Goal: Task Accomplishment & Management: Use online tool/utility

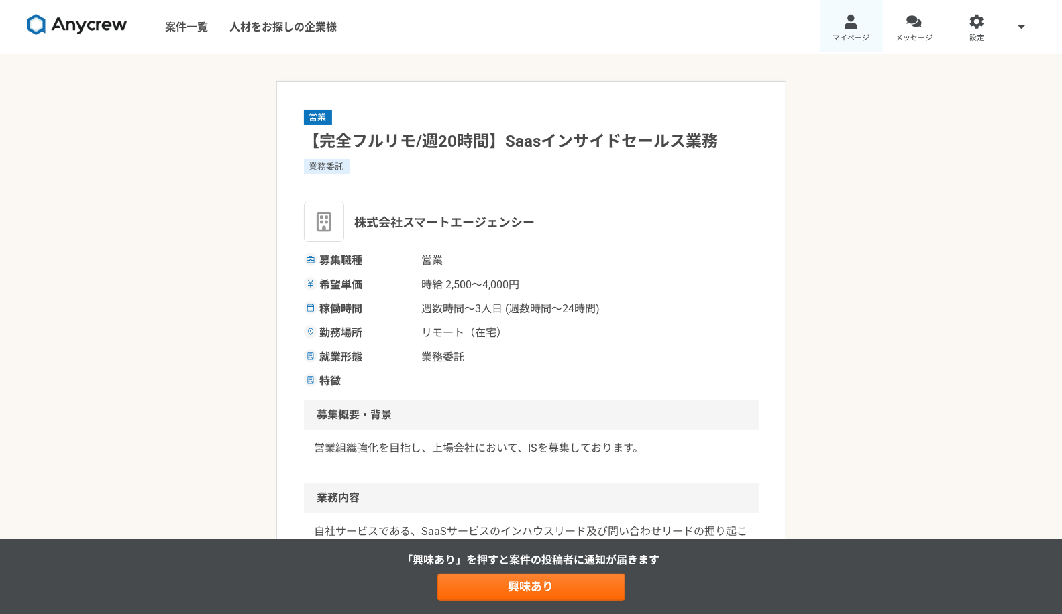
click at [846, 30] on link "マイページ" at bounding box center [851, 27] width 63 height 54
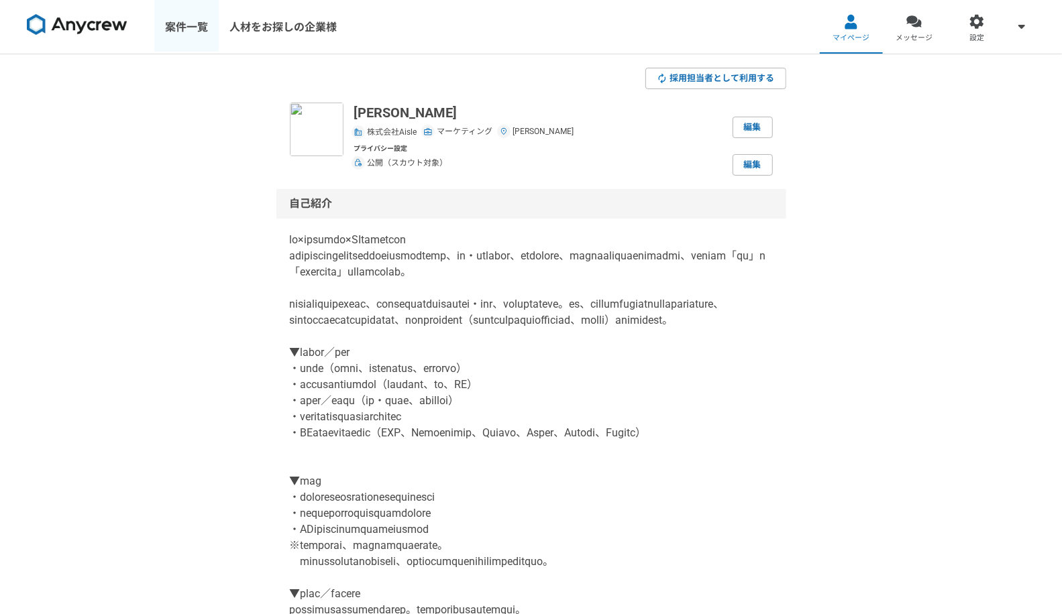
click at [213, 22] on link "案件一覧" at bounding box center [186, 27] width 64 height 54
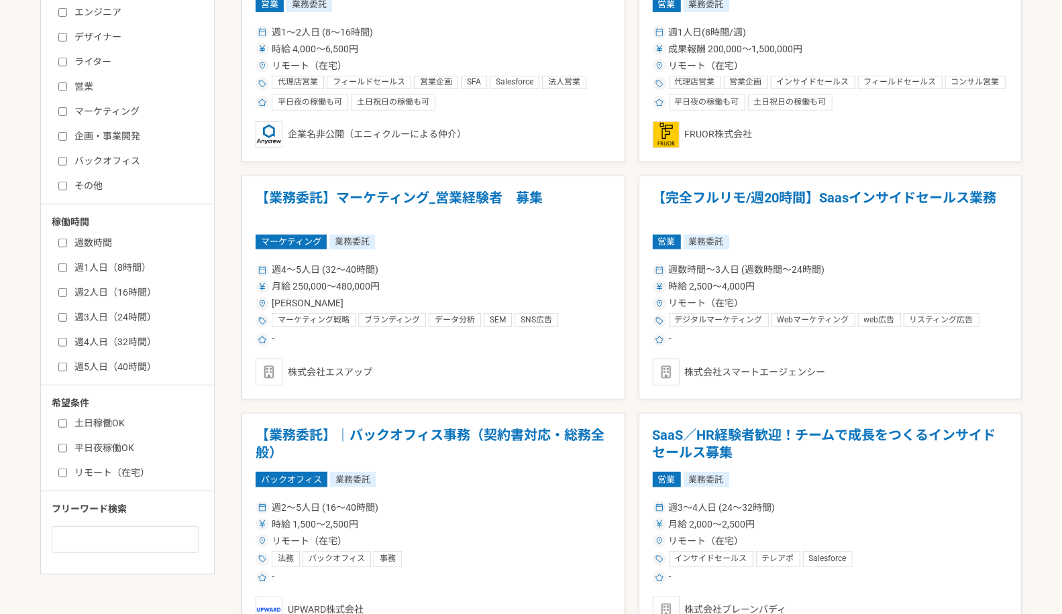
scroll to position [447, 0]
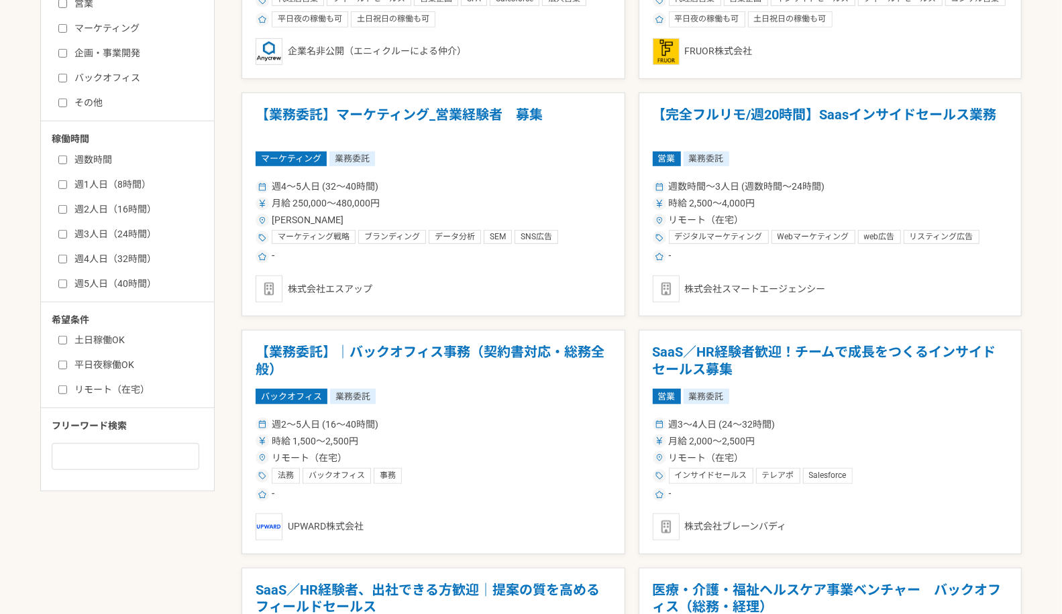
click at [101, 25] on label "マーケティング" at bounding box center [135, 28] width 154 height 14
click at [67, 25] on input "マーケティング" at bounding box center [62, 28] width 9 height 9
checkbox input "true"
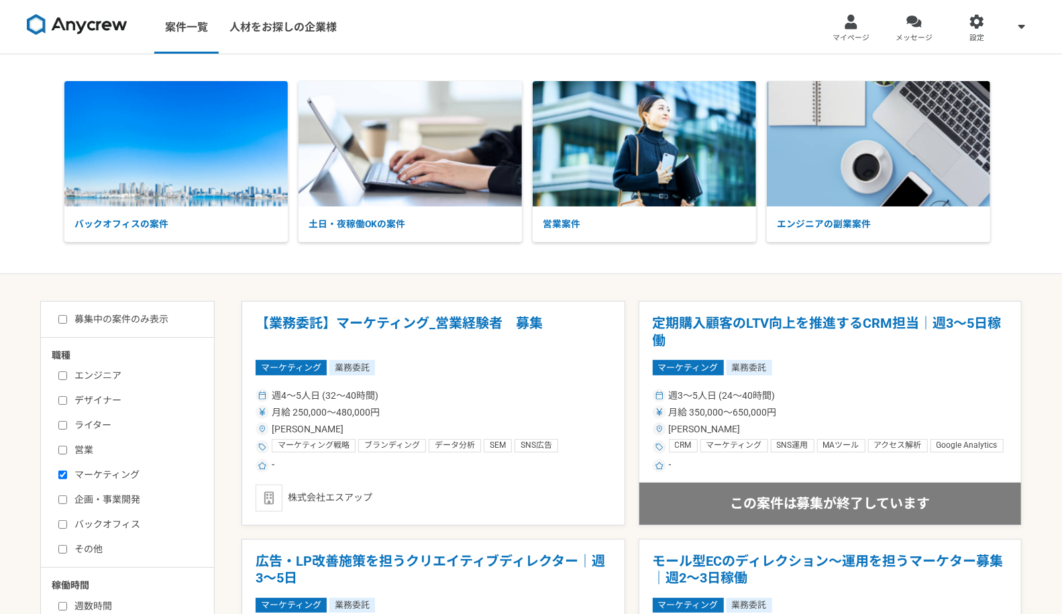
click at [89, 315] on label "募集中の案件のみ表示" at bounding box center [113, 320] width 110 height 14
click at [60, 321] on input "募集中の案件のみ表示" at bounding box center [62, 319] width 9 height 9
checkbox input "true"
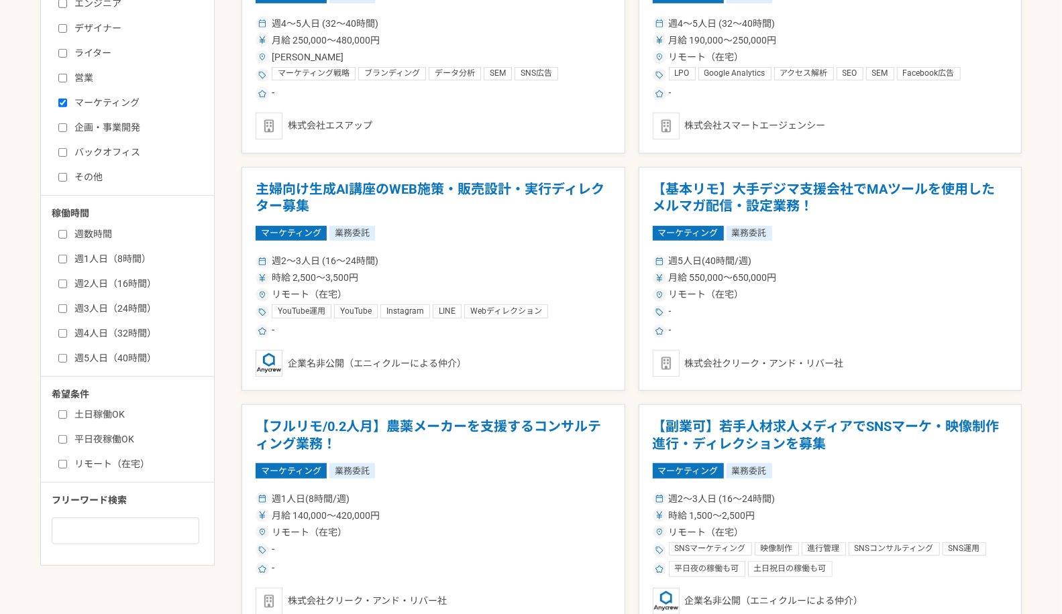
scroll to position [149, 0]
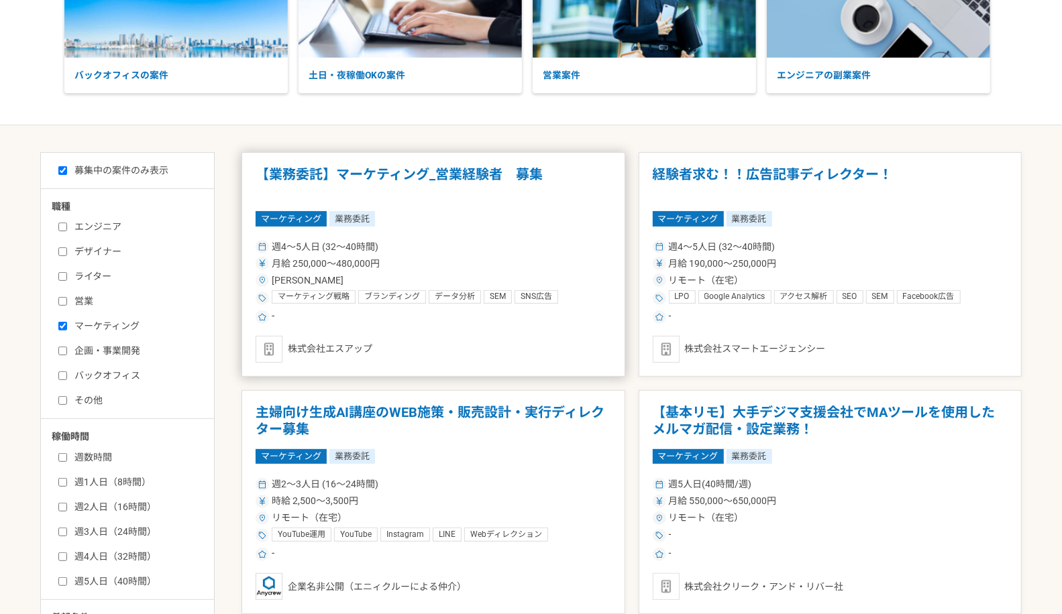
click at [465, 169] on h1 "【業務委託】マーケティング_営業経験者　募集" at bounding box center [433, 183] width 355 height 34
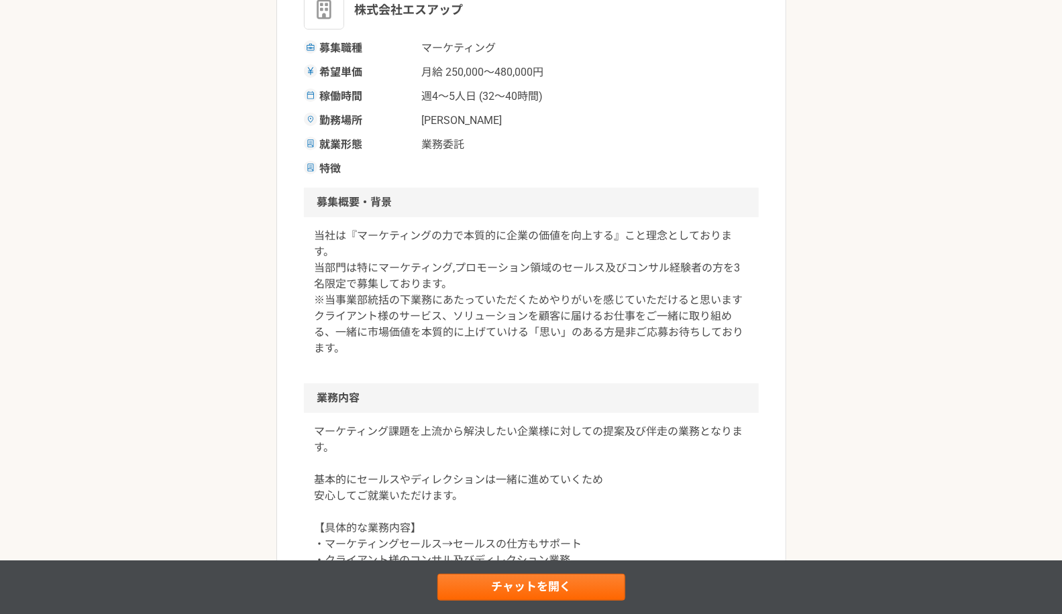
scroll to position [223, 0]
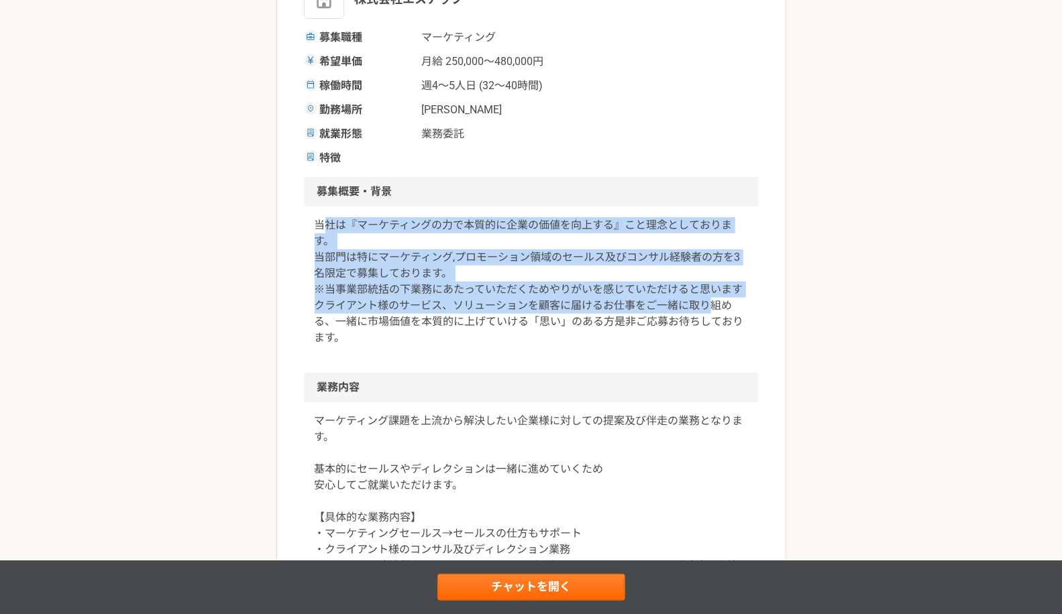
drag, startPoint x: 325, startPoint y: 231, endPoint x: 708, endPoint y: 312, distance: 390.7
click at [708, 312] on p "当社は『マーケティングの力で本質的に企業の価値を向上する』こと理念としております。 当部門は特にマーケティング,プロモーション領域のセールス及びコンサル経験者…" at bounding box center [531, 281] width 433 height 129
click at [429, 296] on p "当社は『マーケティングの力で本質的に企業の価値を向上する』こと理念としております。 当部門は特にマーケティング,プロモーション領域のセールス及びコンサル経験者…" at bounding box center [531, 281] width 433 height 129
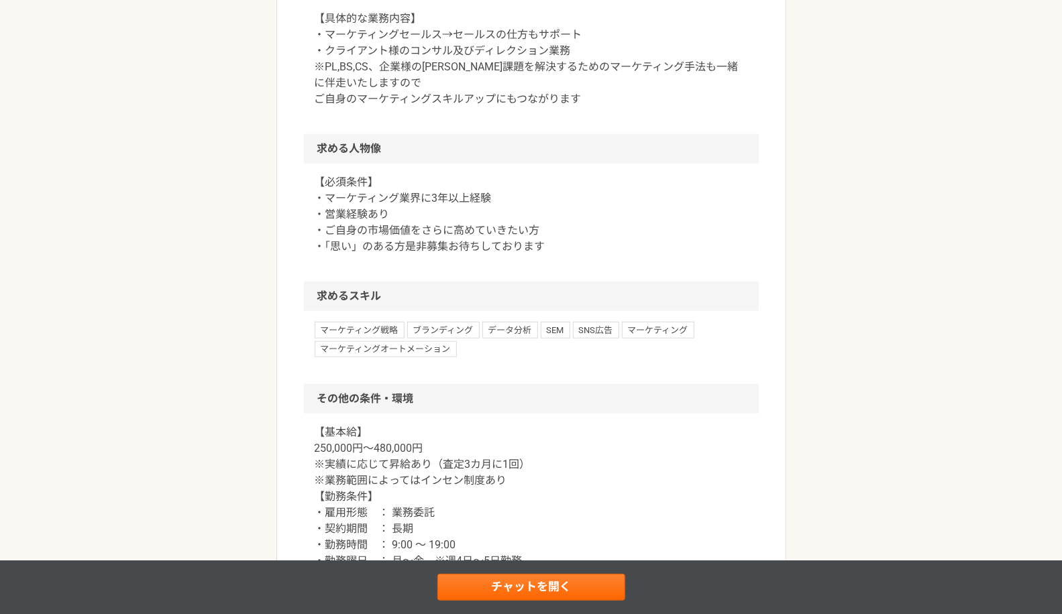
scroll to position [894, 0]
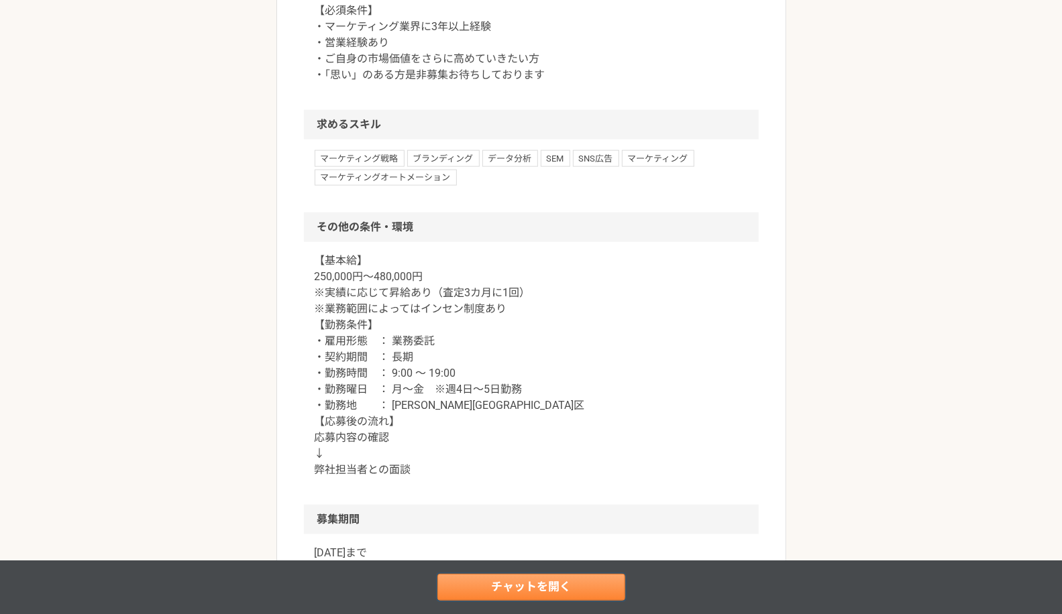
click at [527, 585] on link "チャットを開く" at bounding box center [531, 587] width 188 height 27
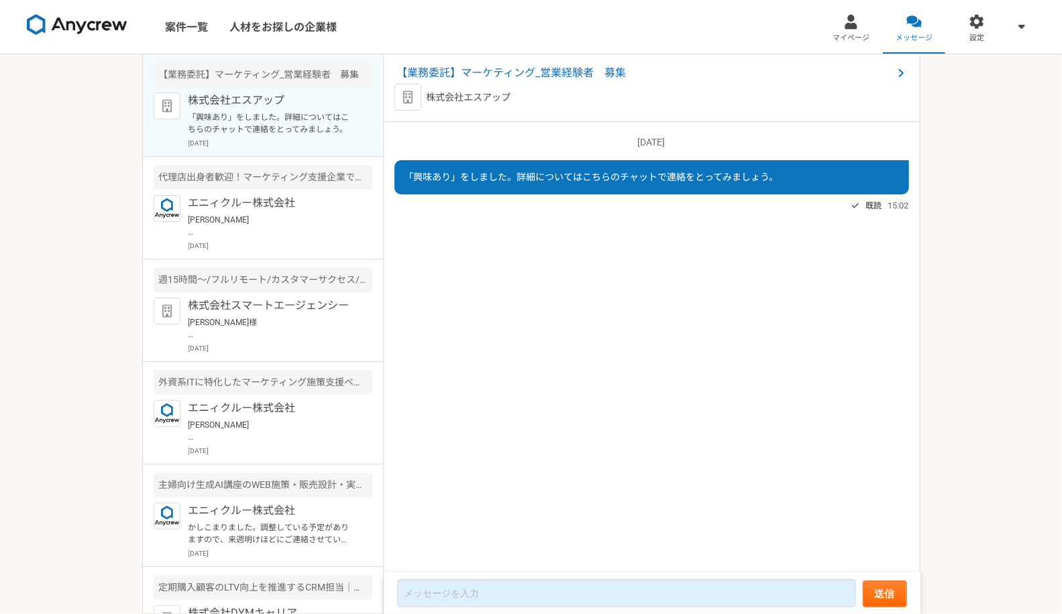
click at [78, 23] on img at bounding box center [77, 24] width 101 height 21
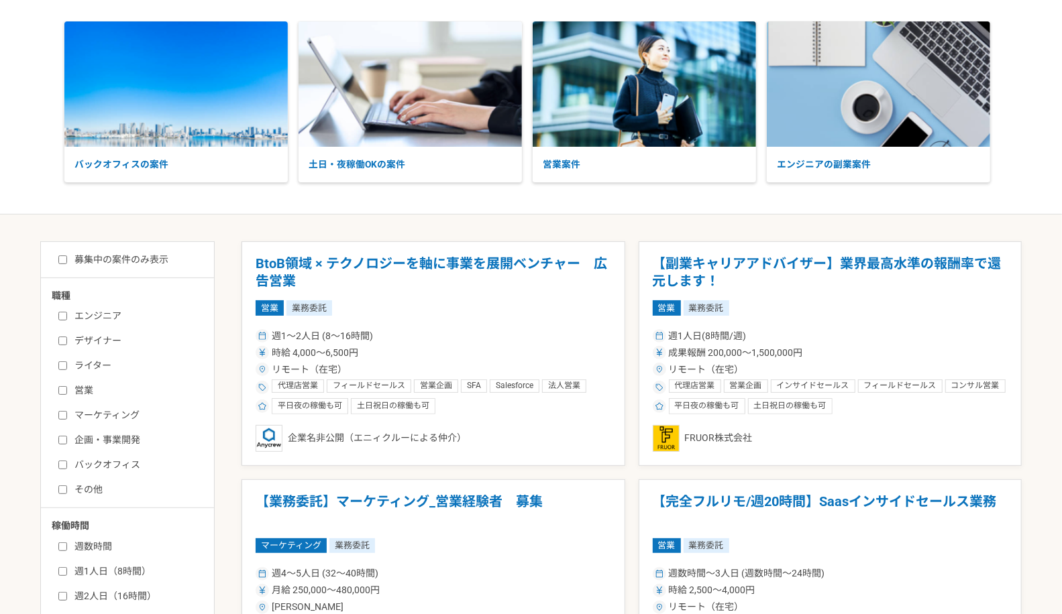
scroll to position [74, 0]
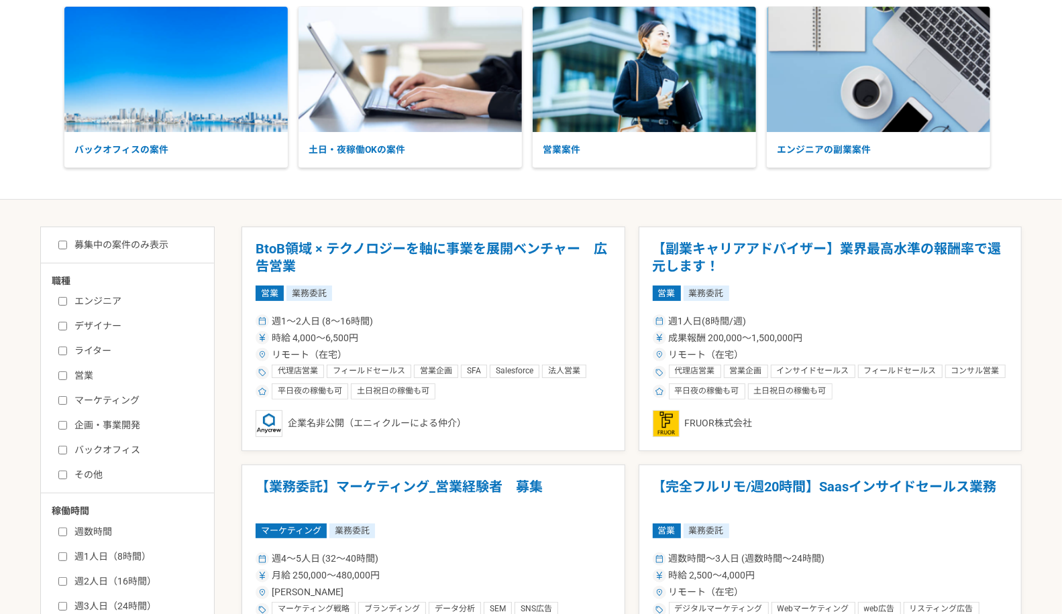
click at [95, 402] on label "マーケティング" at bounding box center [135, 401] width 154 height 14
click at [67, 402] on input "マーケティング" at bounding box center [62, 400] width 9 height 9
checkbox input "true"
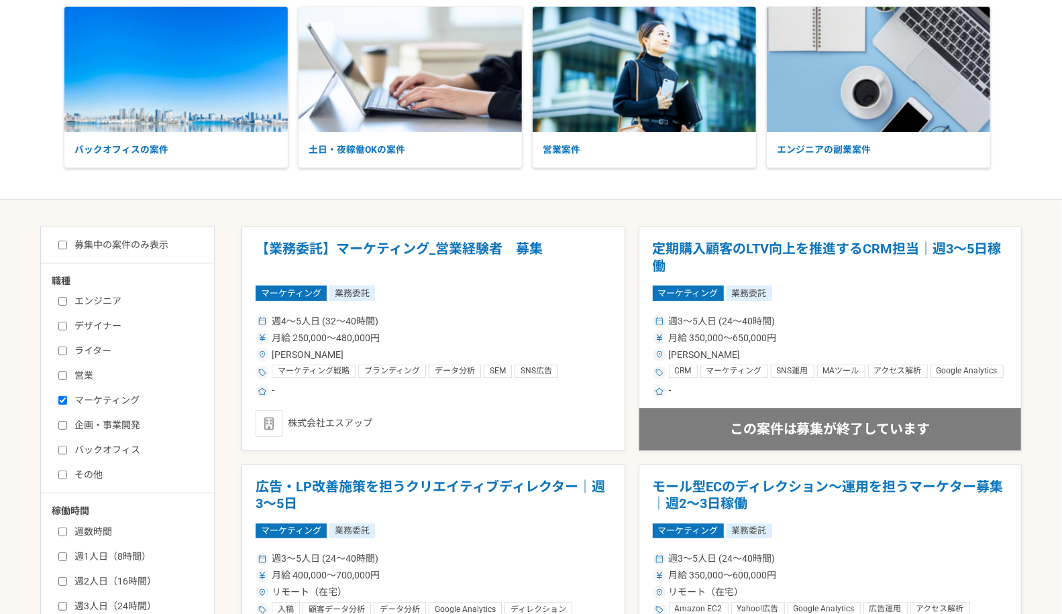
click at [85, 241] on label "募集中の案件のみ表示" at bounding box center [113, 245] width 110 height 14
click at [67, 241] on input "募集中の案件のみ表示" at bounding box center [62, 245] width 9 height 9
checkbox input "true"
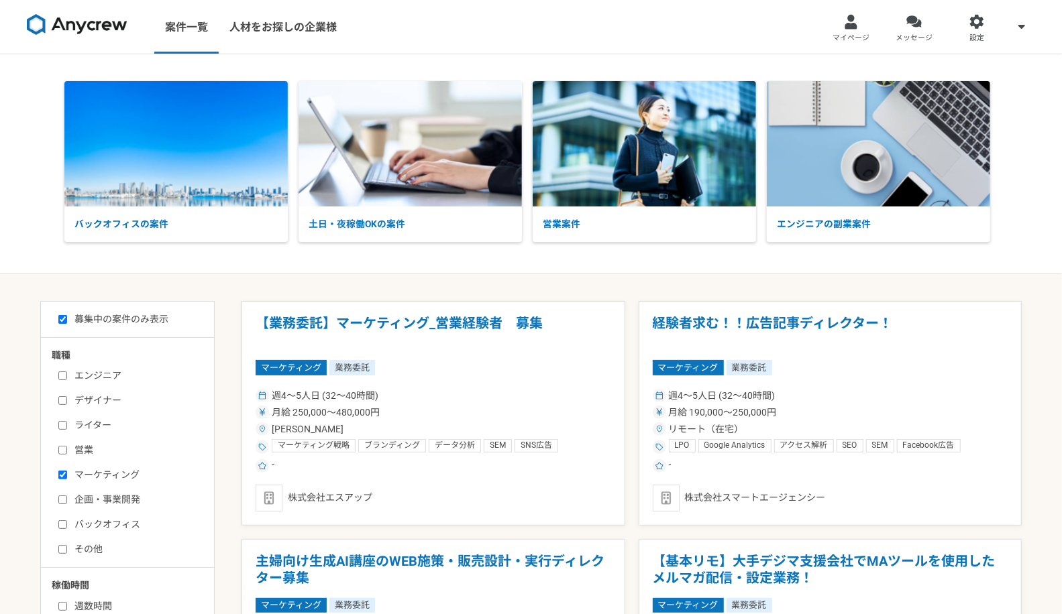
click at [916, 25] on div at bounding box center [913, 21] width 15 height 15
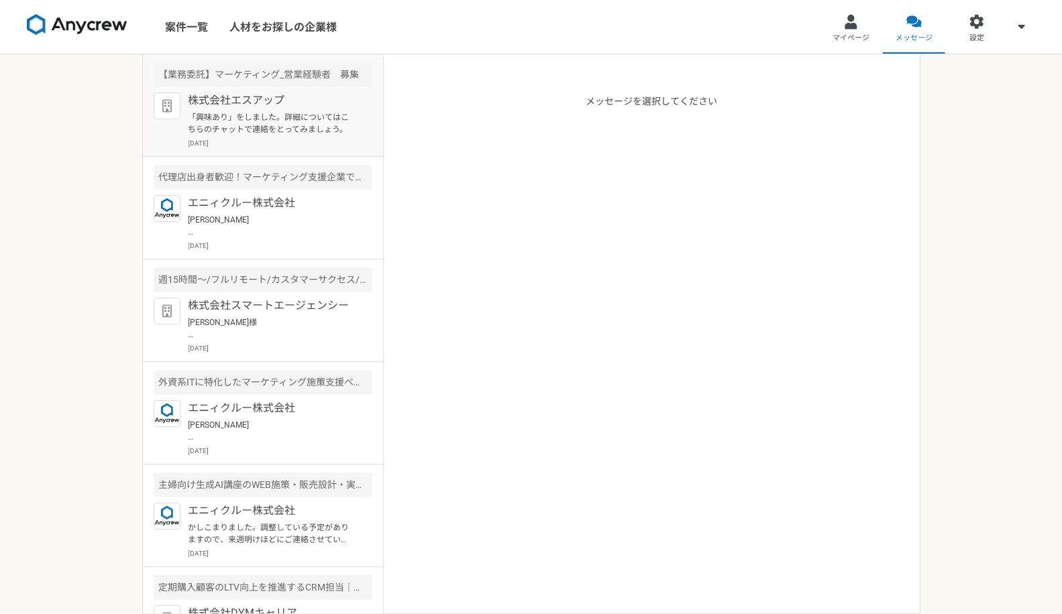
click at [215, 137] on div "株式会社エスアップ 「興味あり」をしました。詳細についてはこちらのチャットで連絡をとってみましょう。 [DATE]" at bounding box center [280, 121] width 184 height 56
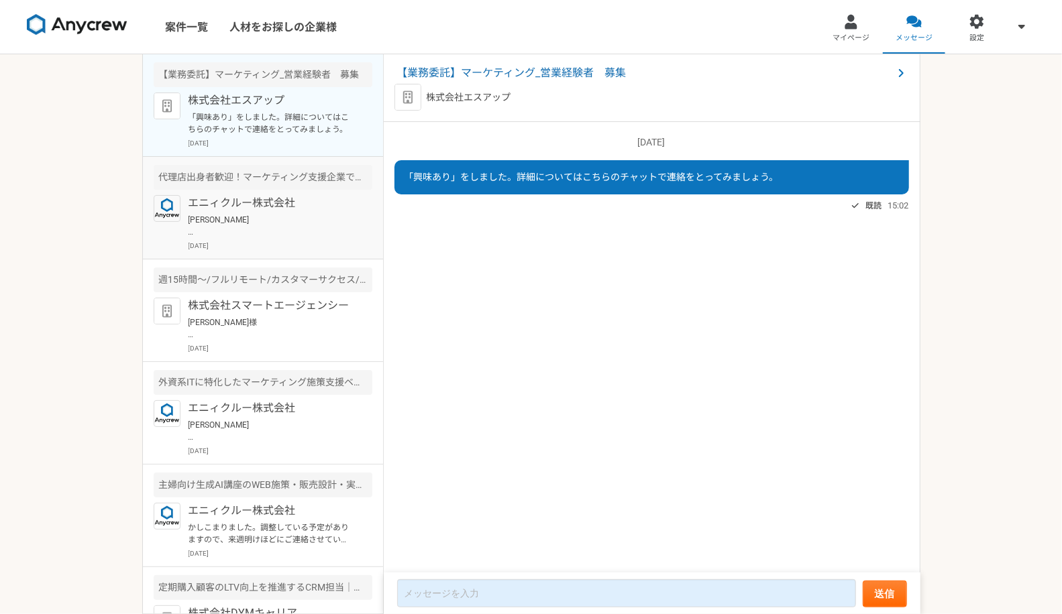
click at [244, 219] on p "[PERSON_NAME] お世話になっております。 [PERSON_NAME]でございます。 こちらの案件は中小規模のクライアントに対して運用型広告中心にデ…" at bounding box center [271, 226] width 166 height 24
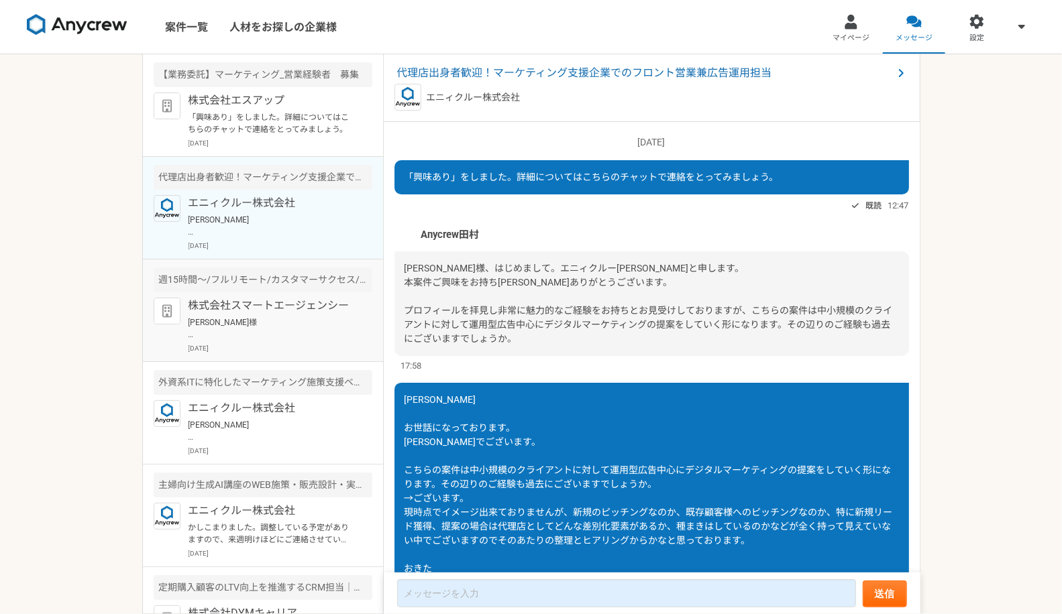
scroll to position [70, 0]
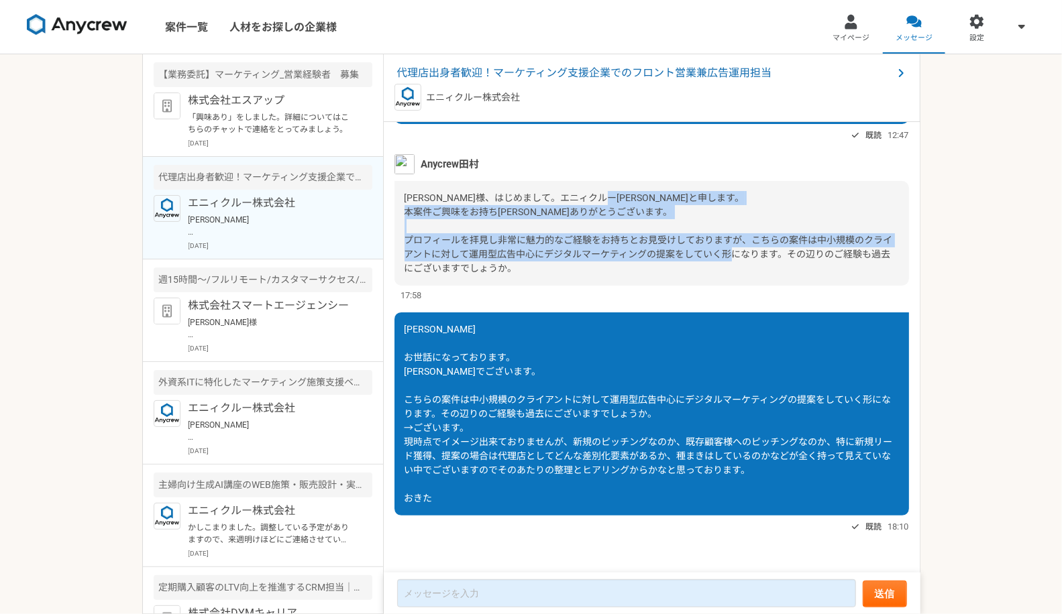
drag, startPoint x: 415, startPoint y: 211, endPoint x: 742, endPoint y: 269, distance: 331.7
click at [742, 269] on div "[PERSON_NAME]様、はじめまして。エニィクルー[PERSON_NAME]と申します。 本案件ご興味をお持ち[PERSON_NAME]ありがとうござい…" at bounding box center [651, 233] width 514 height 105
click at [731, 269] on div "[PERSON_NAME]様、はじめまして。エニィクルー[PERSON_NAME]と申します。 本案件ご興味をお持ち[PERSON_NAME]ありがとうござい…" at bounding box center [651, 233] width 514 height 105
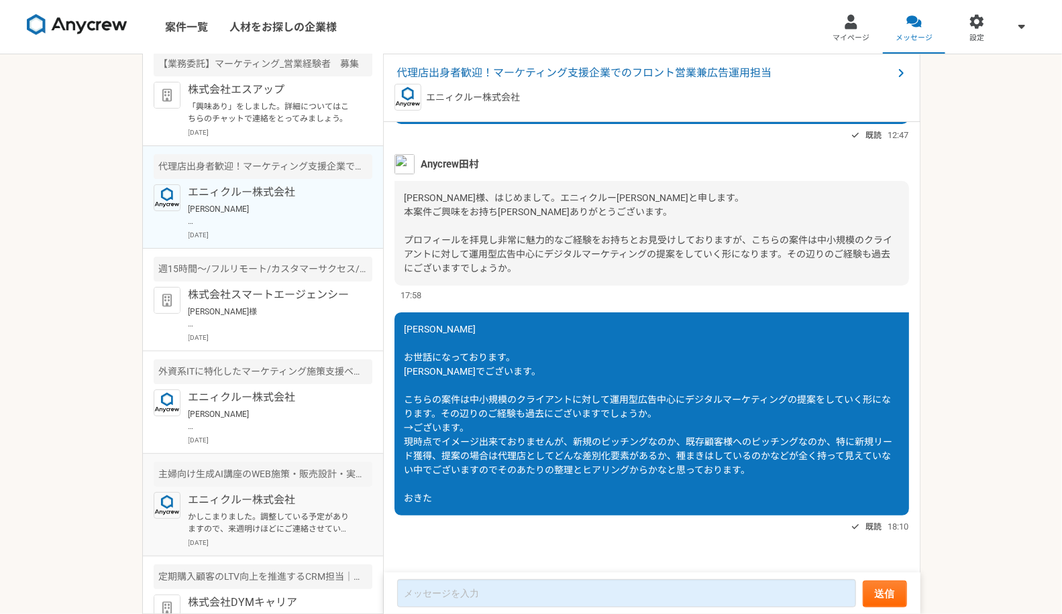
scroll to position [0, 0]
